Goal: Task Accomplishment & Management: Manage account settings

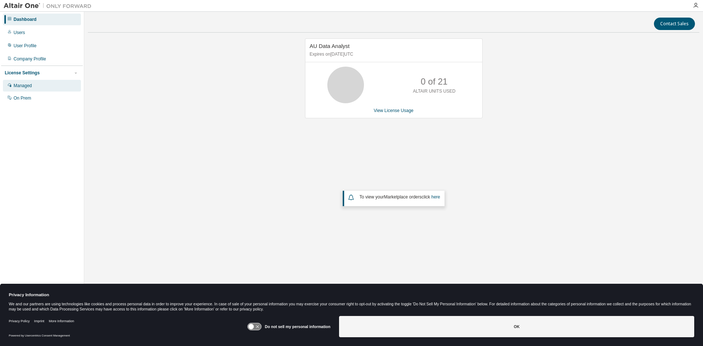
click at [44, 86] on div "Managed" at bounding box center [42, 86] width 78 height 12
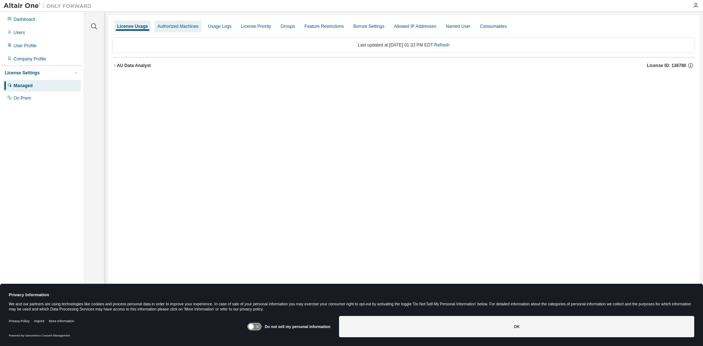
click at [164, 28] on div "Authorized Machines" at bounding box center [177, 26] width 41 height 6
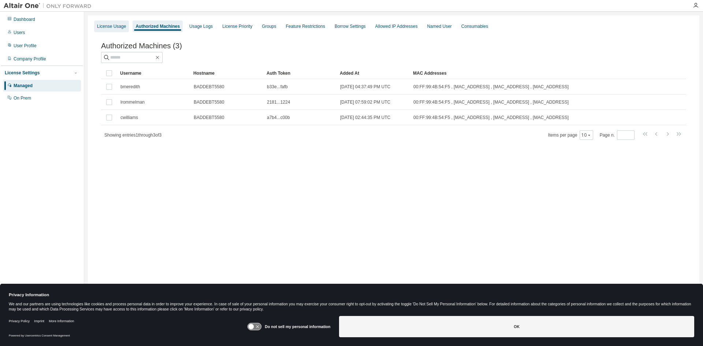
click at [115, 28] on div "License Usage" at bounding box center [111, 26] width 29 height 6
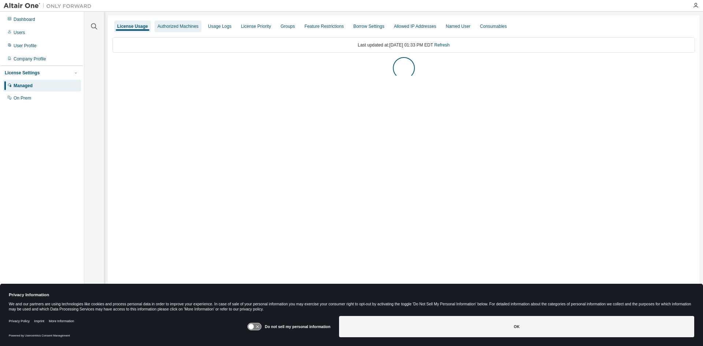
click at [160, 22] on div "Authorized Machines" at bounding box center [177, 26] width 47 height 12
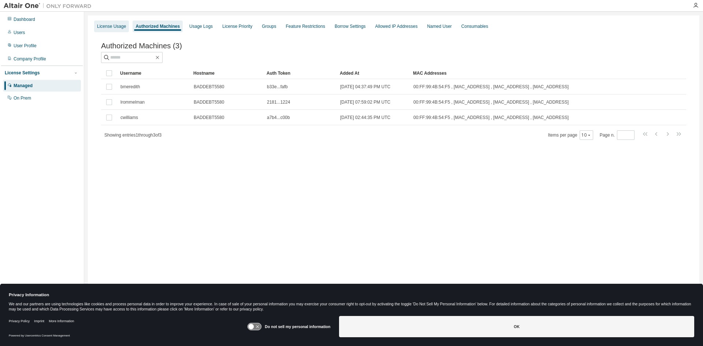
click at [127, 25] on div "License Usage" at bounding box center [111, 26] width 35 height 12
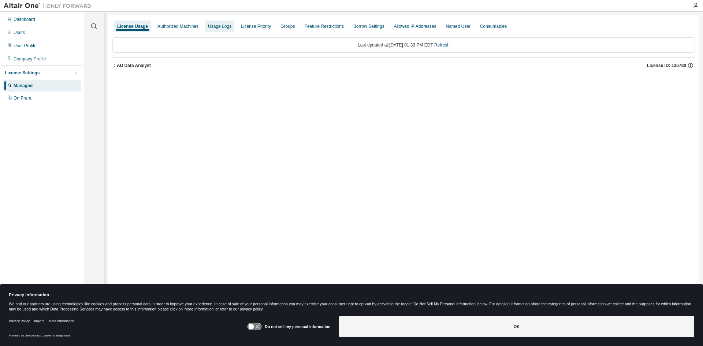
click at [215, 27] on div "Usage Logs" at bounding box center [219, 26] width 23 height 6
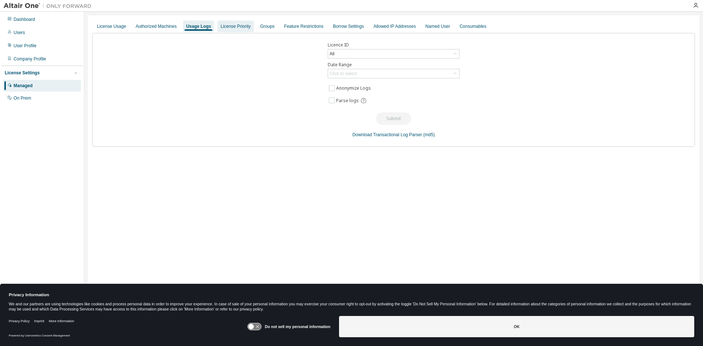
click at [233, 27] on div "License Priority" at bounding box center [235, 26] width 30 height 6
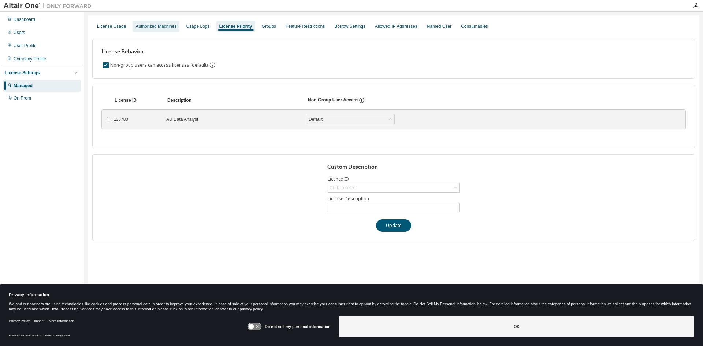
click at [166, 27] on div "Authorized Machines" at bounding box center [155, 26] width 41 height 6
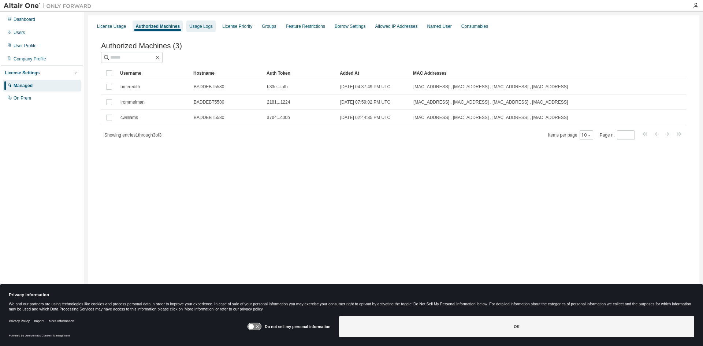
click at [202, 26] on div "Usage Logs" at bounding box center [200, 26] width 23 height 6
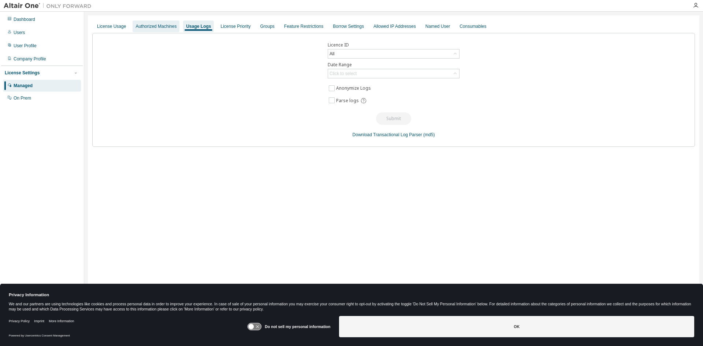
click at [154, 27] on div "Authorized Machines" at bounding box center [155, 26] width 41 height 6
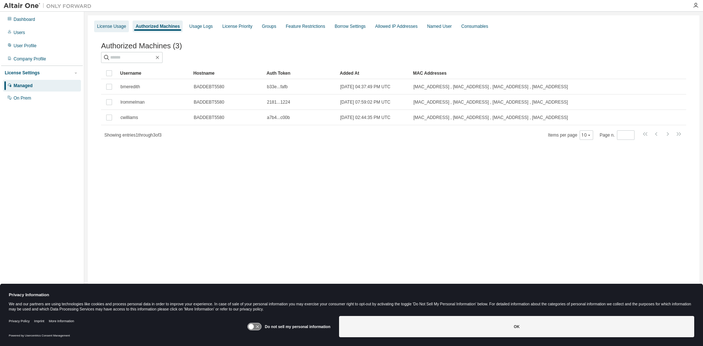
click at [110, 27] on div "License Usage" at bounding box center [111, 26] width 29 height 6
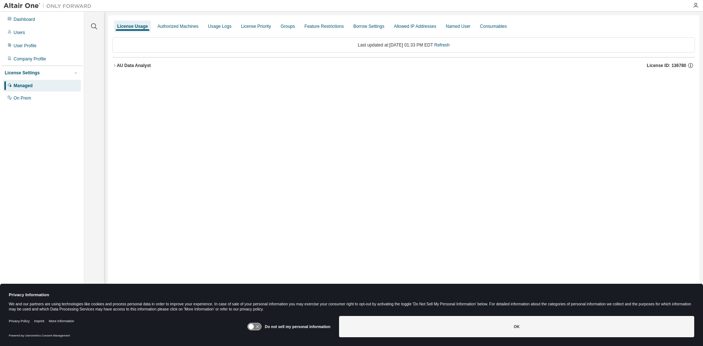
click at [114, 67] on icon "button" at bounding box center [114, 65] width 4 height 4
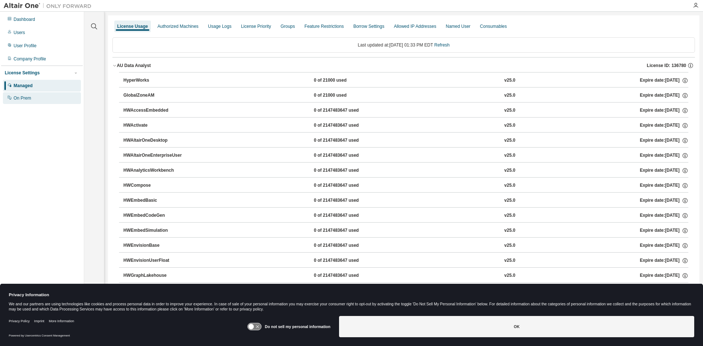
click at [35, 99] on div "On Prem" at bounding box center [42, 98] width 78 height 12
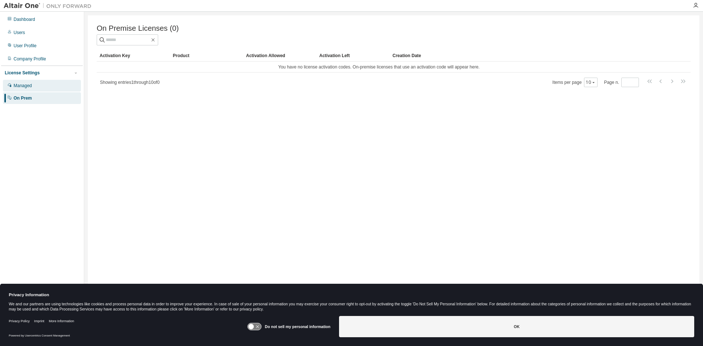
click at [35, 83] on div "Managed" at bounding box center [42, 86] width 78 height 12
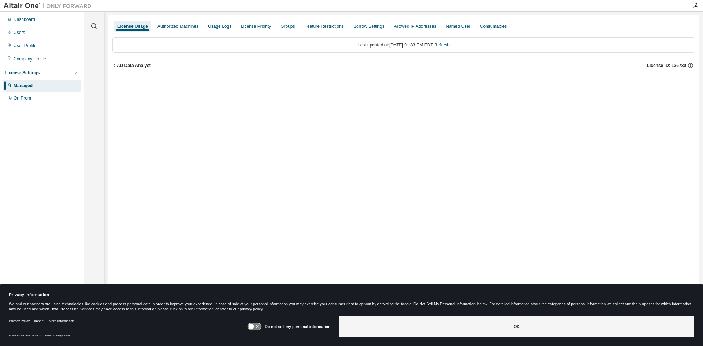
click at [44, 72] on div "License Settings" at bounding box center [42, 73] width 74 height 7
click at [38, 82] on div "Managed" at bounding box center [42, 86] width 78 height 12
click at [40, 35] on div "Users" at bounding box center [42, 33] width 78 height 12
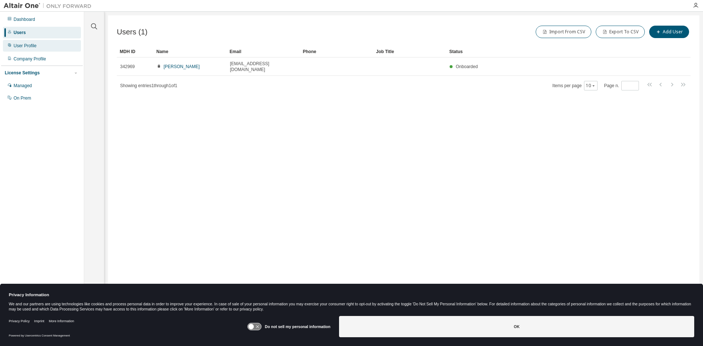
click at [40, 48] on div "User Profile" at bounding box center [42, 46] width 78 height 12
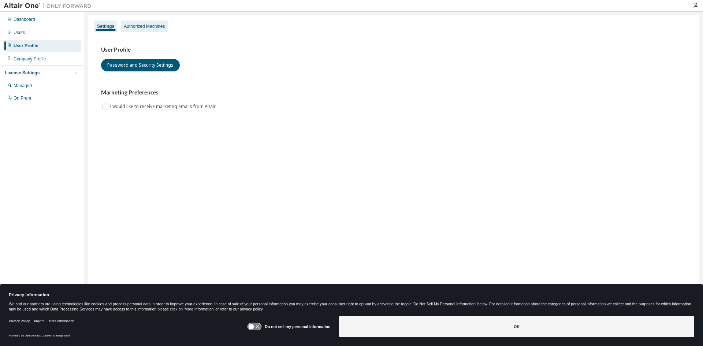
click at [157, 27] on div "Authorized Machines" at bounding box center [144, 26] width 41 height 6
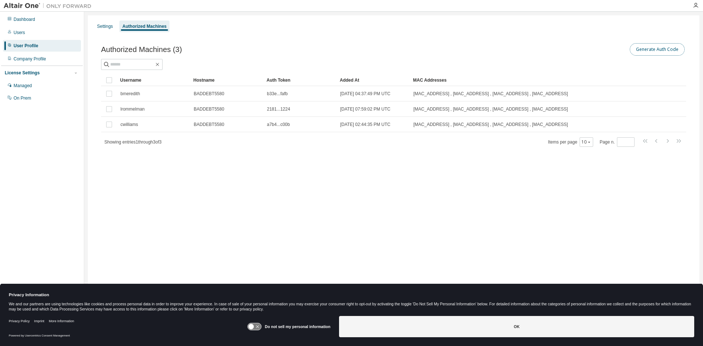
click at [646, 48] on button "Generate Auth Code" at bounding box center [656, 49] width 55 height 12
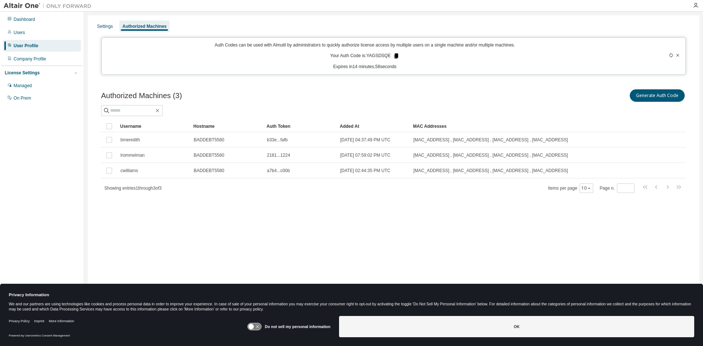
click at [394, 56] on icon at bounding box center [396, 55] width 4 height 5
click at [56, 17] on div "Dashboard" at bounding box center [42, 20] width 78 height 12
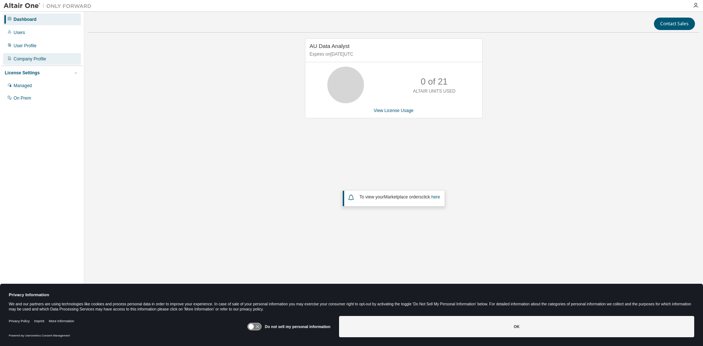
click at [25, 56] on div "Company Profile" at bounding box center [42, 59] width 78 height 12
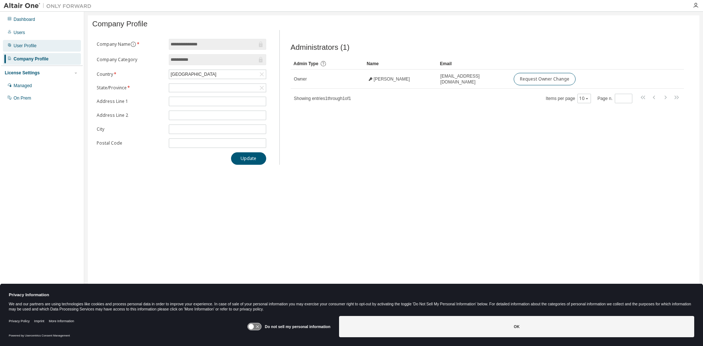
click at [30, 46] on div "User Profile" at bounding box center [25, 46] width 23 height 6
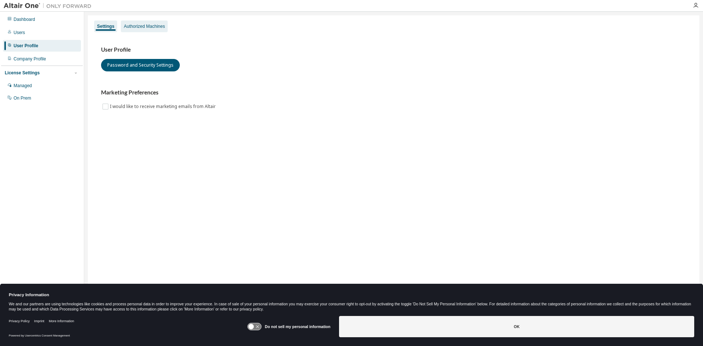
click at [124, 27] on div "Authorized Machines" at bounding box center [144, 26] width 41 height 6
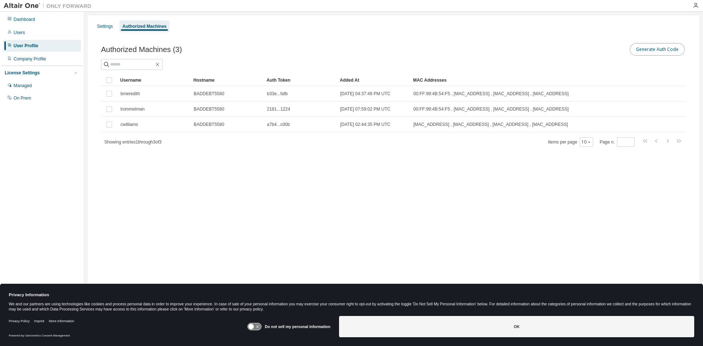
click at [655, 47] on button "Generate Auth Code" at bounding box center [656, 49] width 55 height 12
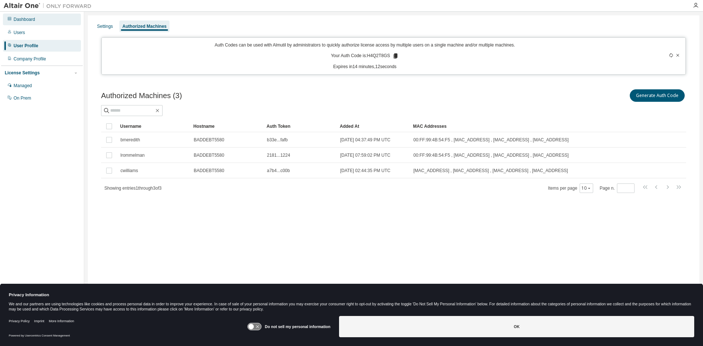
click at [42, 21] on div "Dashboard" at bounding box center [42, 20] width 78 height 12
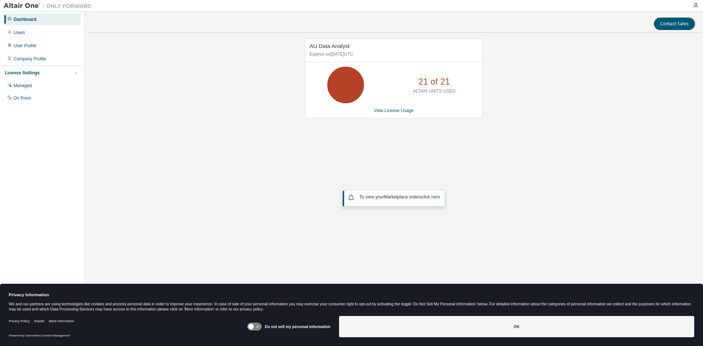
click at [246, 87] on div "AU Data Analyst Expires on [DATE] UTC 21 of 21 ALTAIR UNITS USED View License U…" at bounding box center [393, 150] width 611 height 225
